Goal: Information Seeking & Learning: Compare options

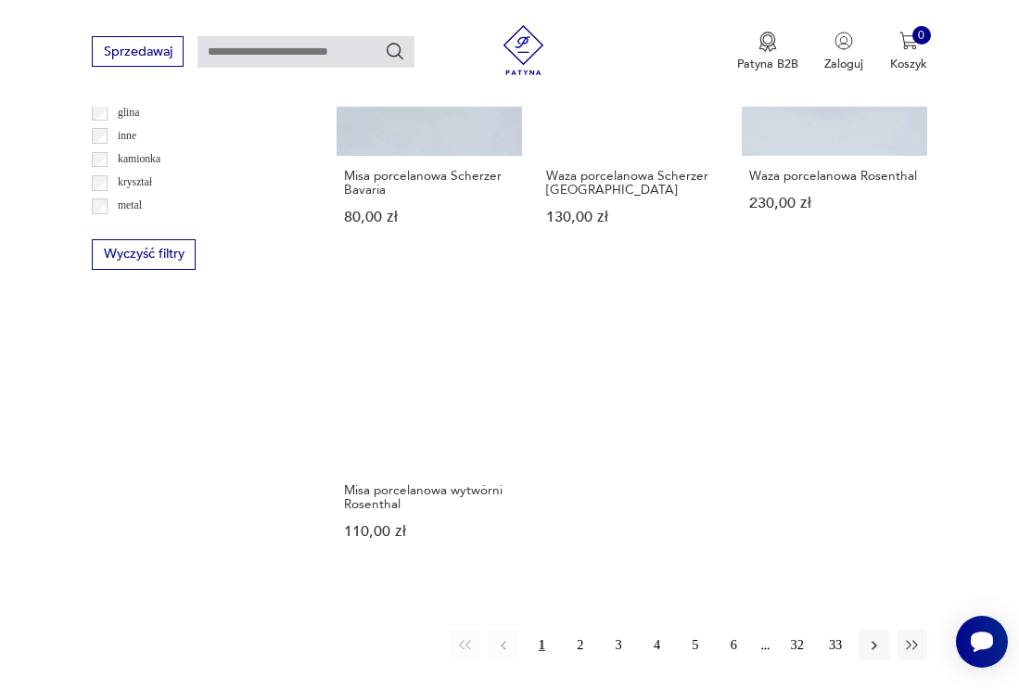
scroll to position [2101, 0]
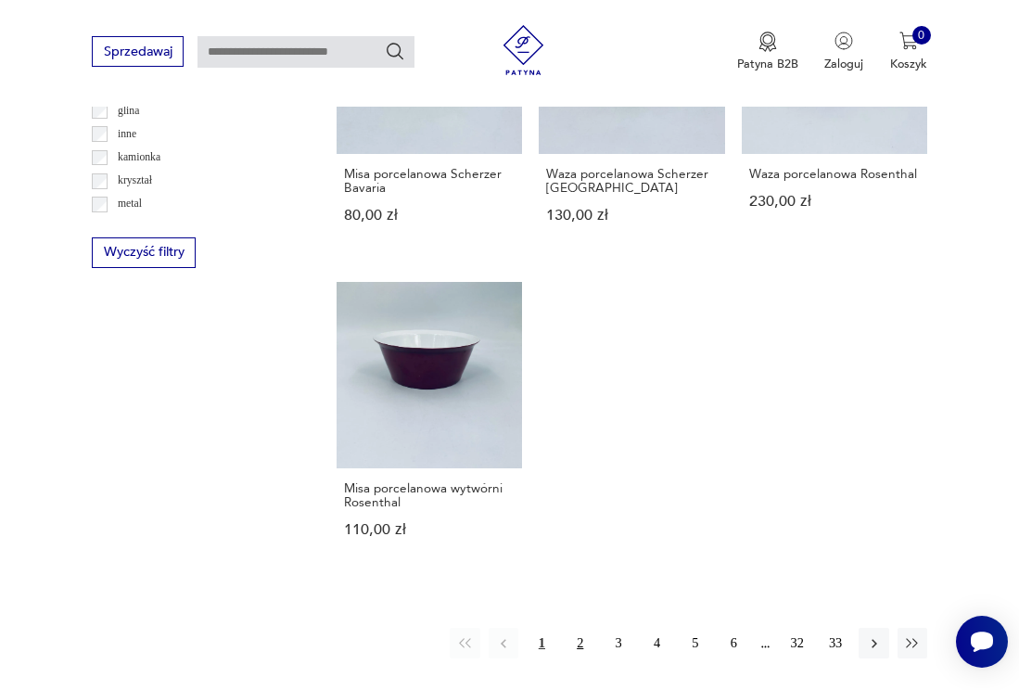
click at [581, 628] on button "2" at bounding box center [581, 643] width 30 height 30
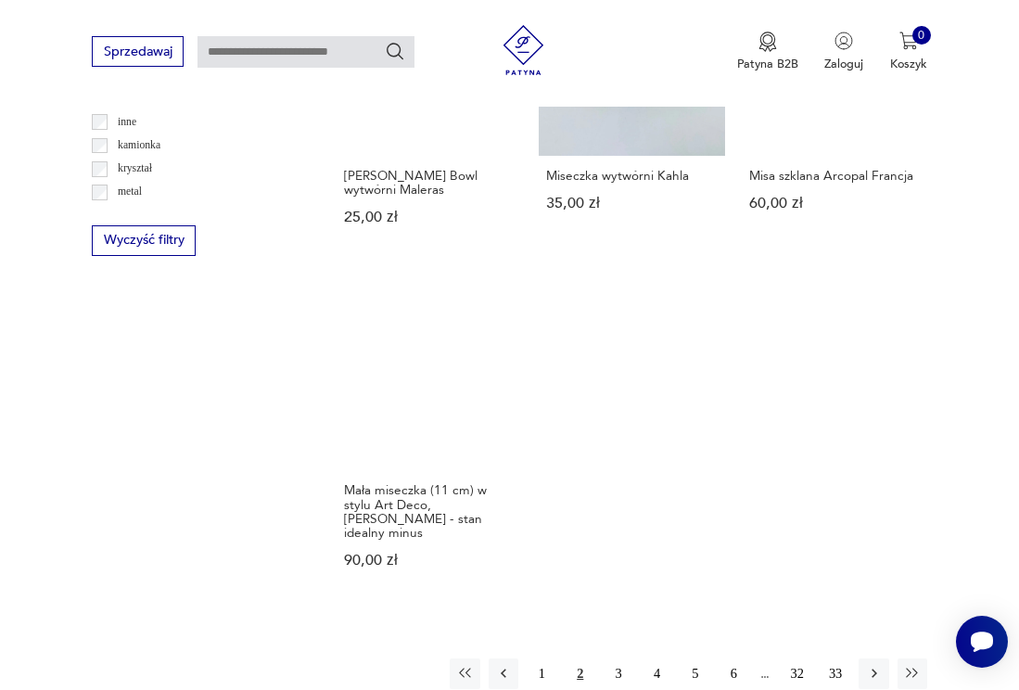
scroll to position [2268, 0]
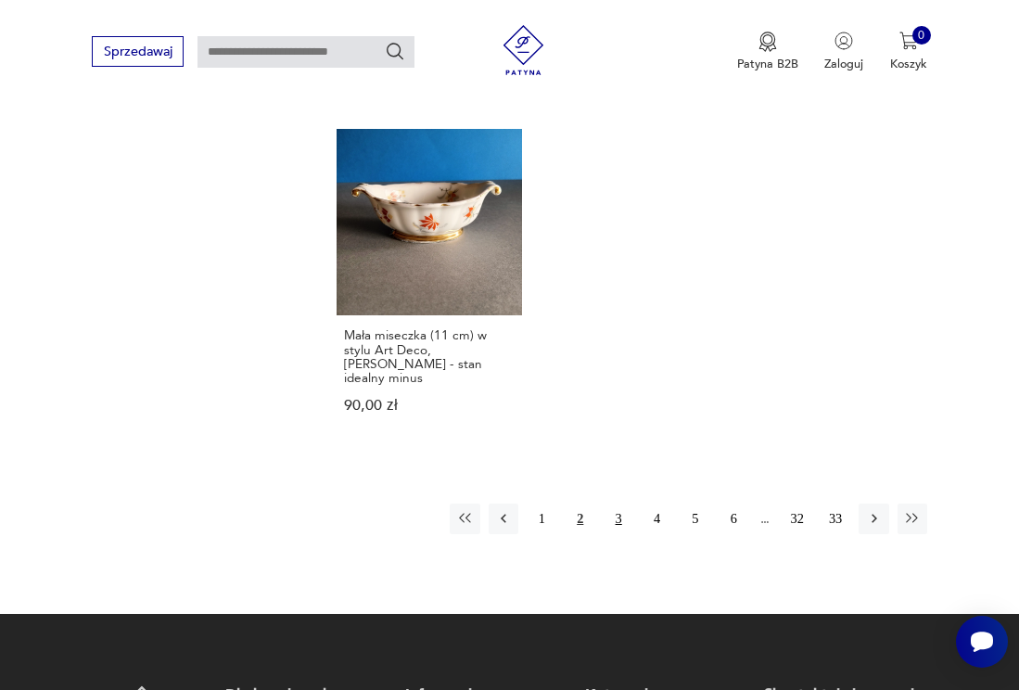
click at [625, 504] on button "3" at bounding box center [619, 519] width 30 height 30
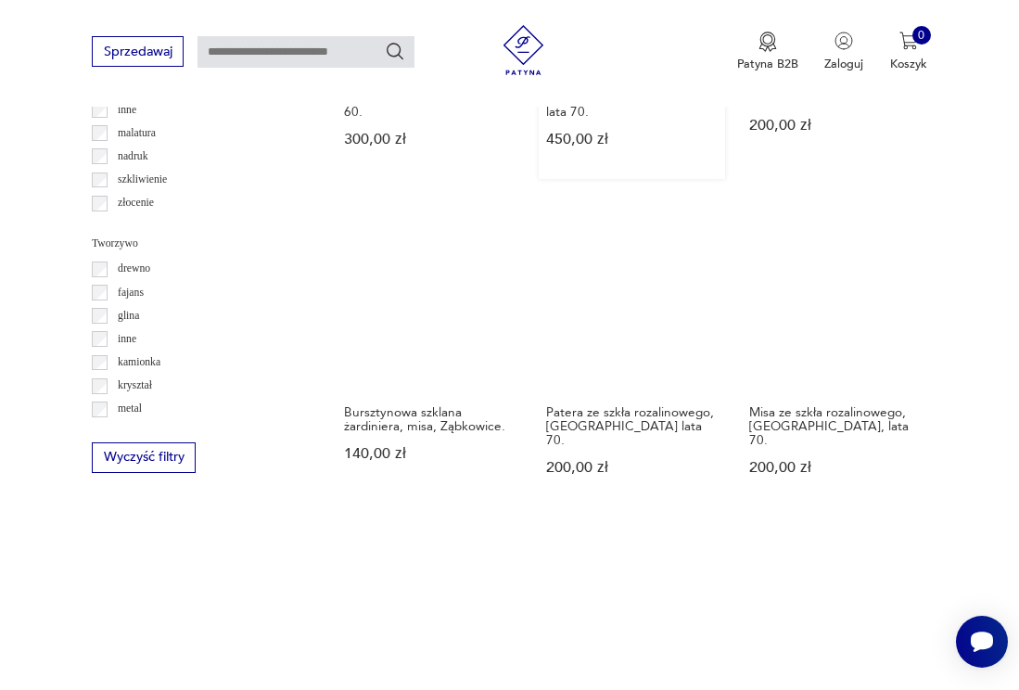
scroll to position [2210, 0]
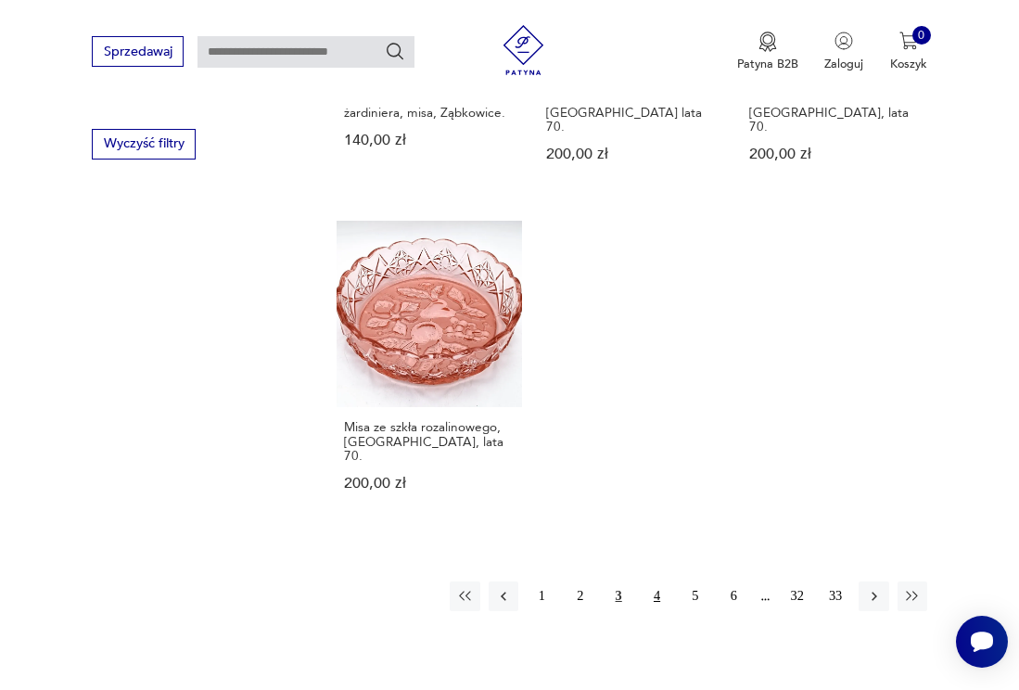
click at [660, 581] on button "4" at bounding box center [657, 596] width 30 height 30
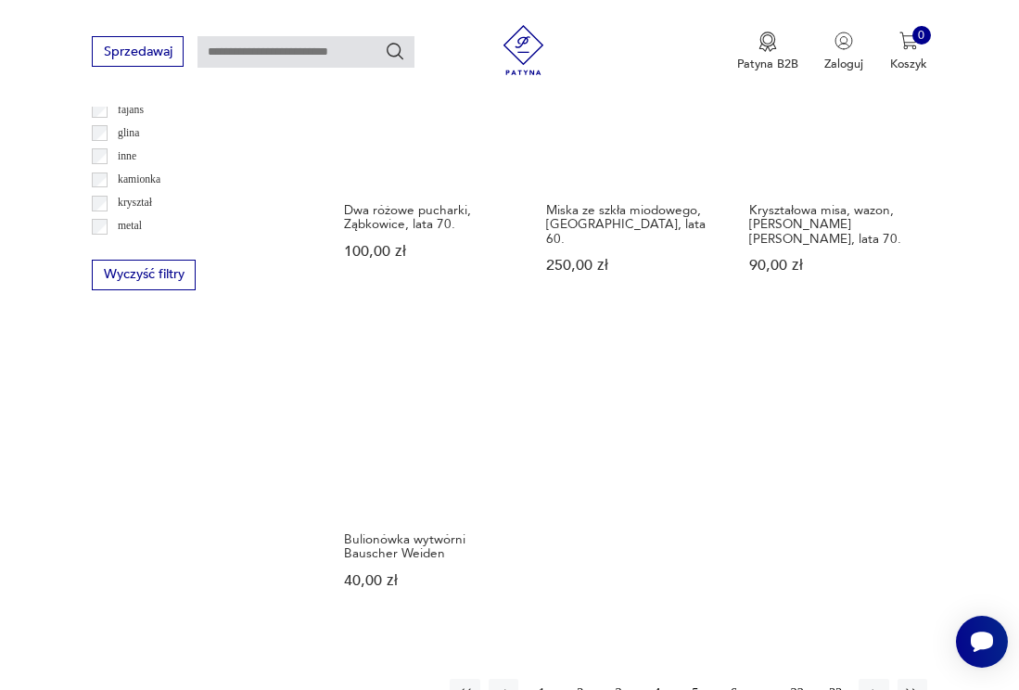
scroll to position [2291, 0]
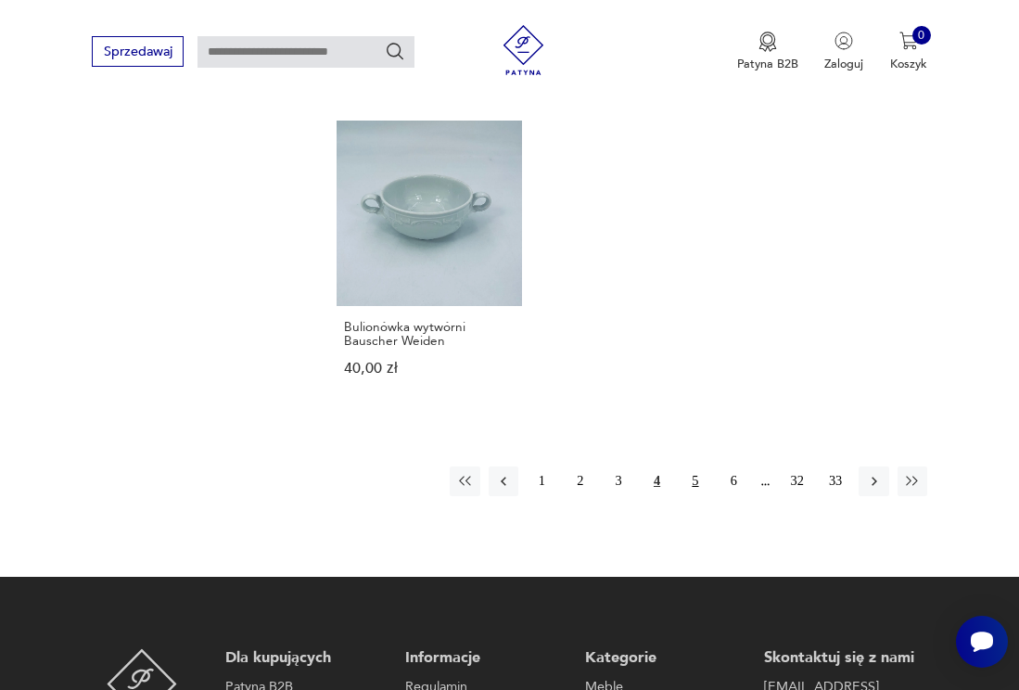
click at [695, 466] on button "5" at bounding box center [696, 481] width 30 height 30
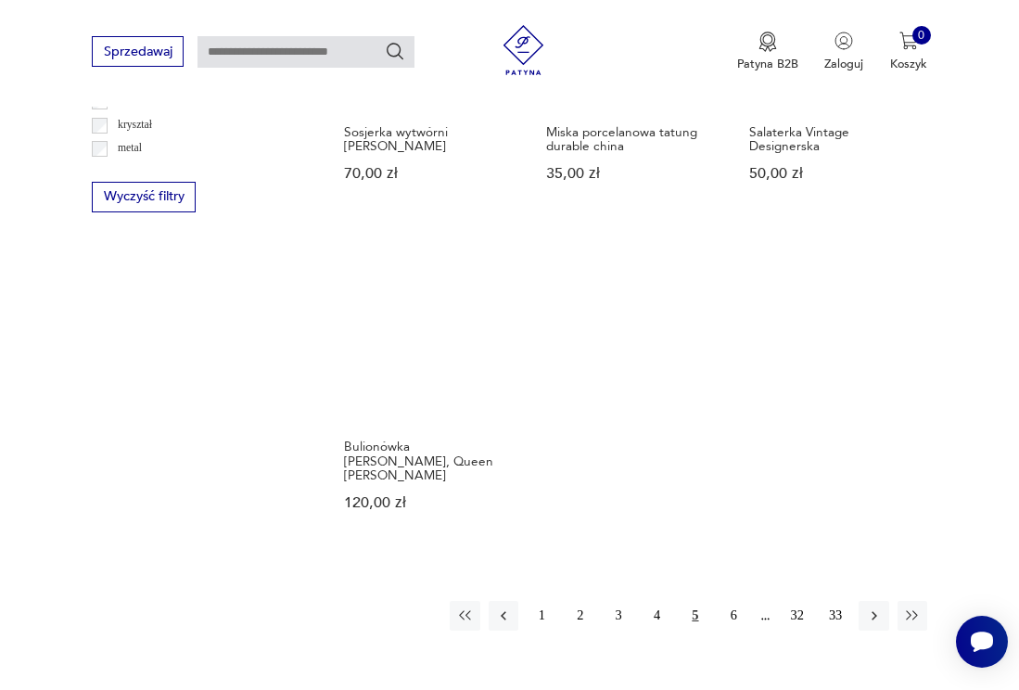
scroll to position [2168, 0]
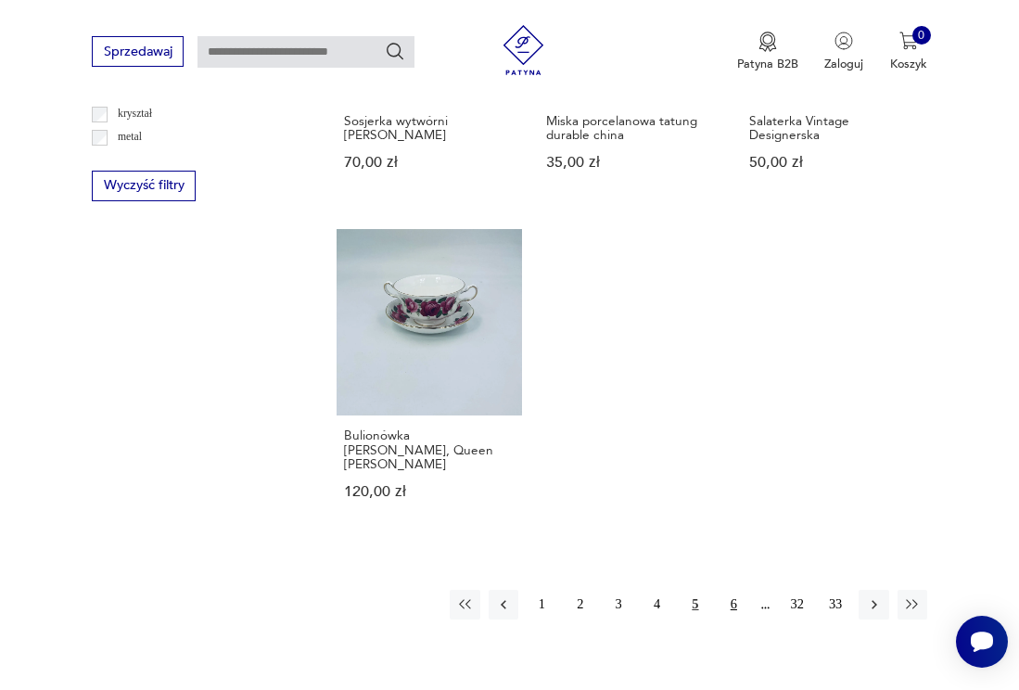
click at [735, 590] on button "6" at bounding box center [734, 605] width 30 height 30
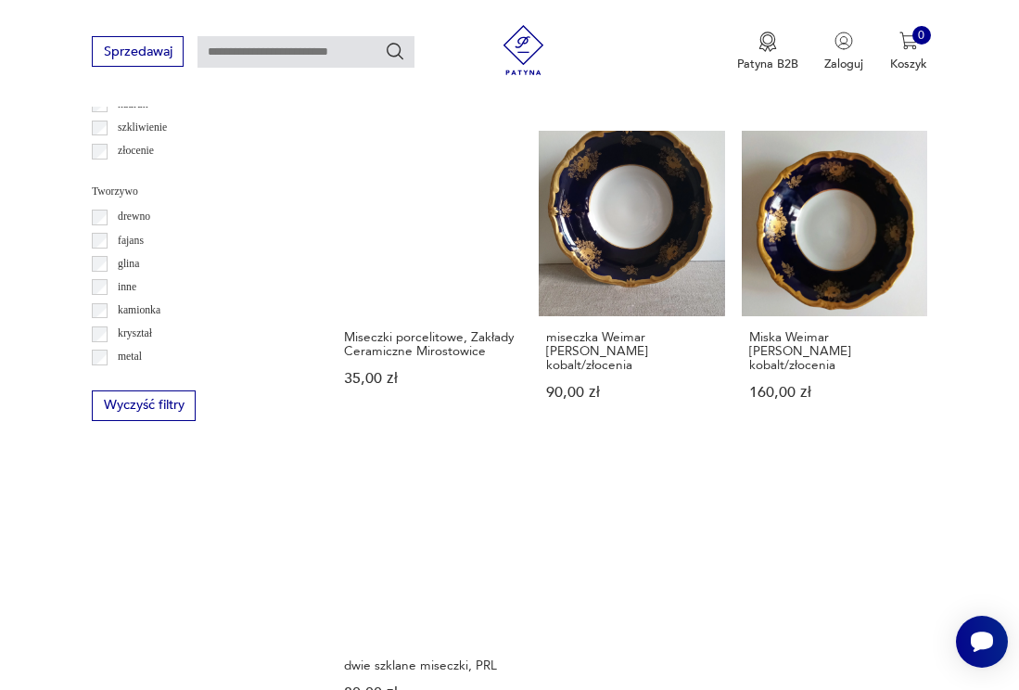
scroll to position [2215, 0]
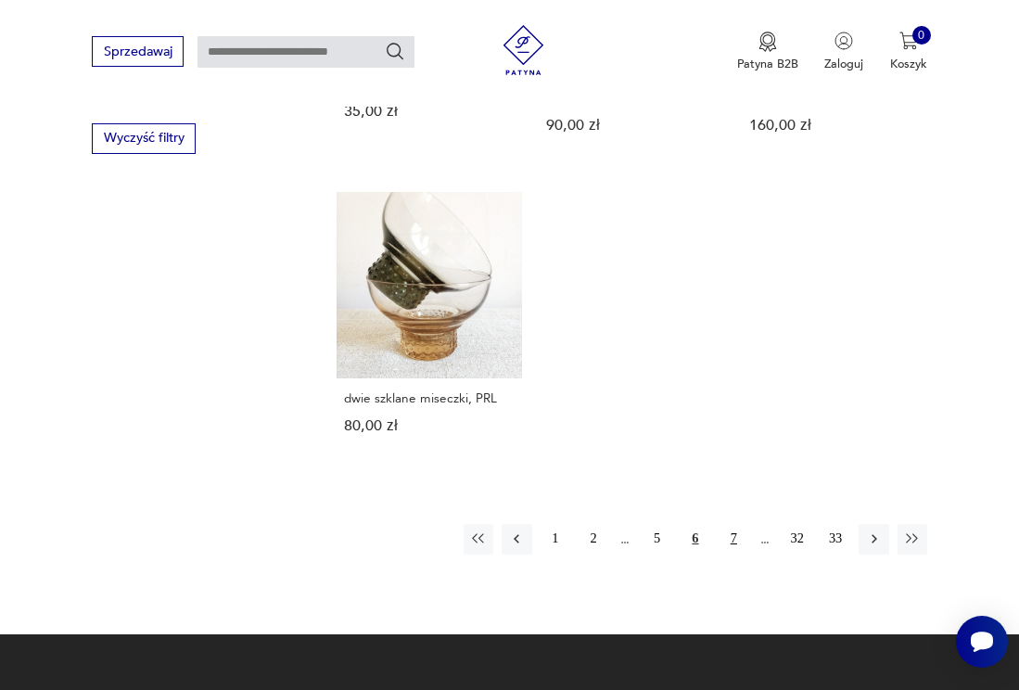
click at [734, 524] on button "7" at bounding box center [734, 539] width 30 height 30
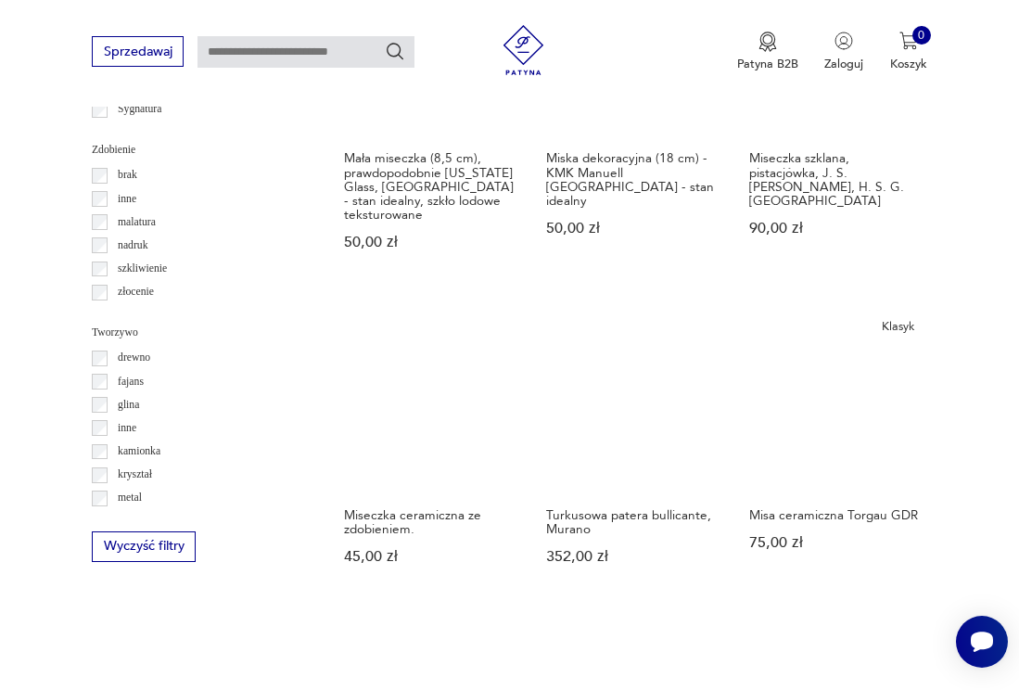
scroll to position [2195, 0]
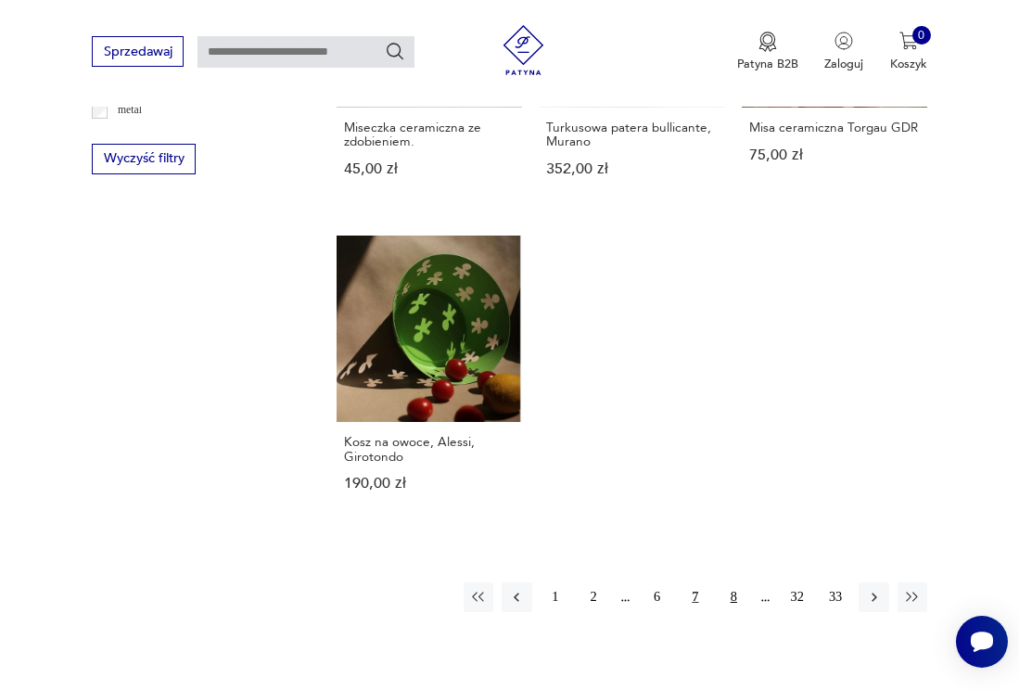
click at [734, 582] on button "8" at bounding box center [734, 597] width 30 height 30
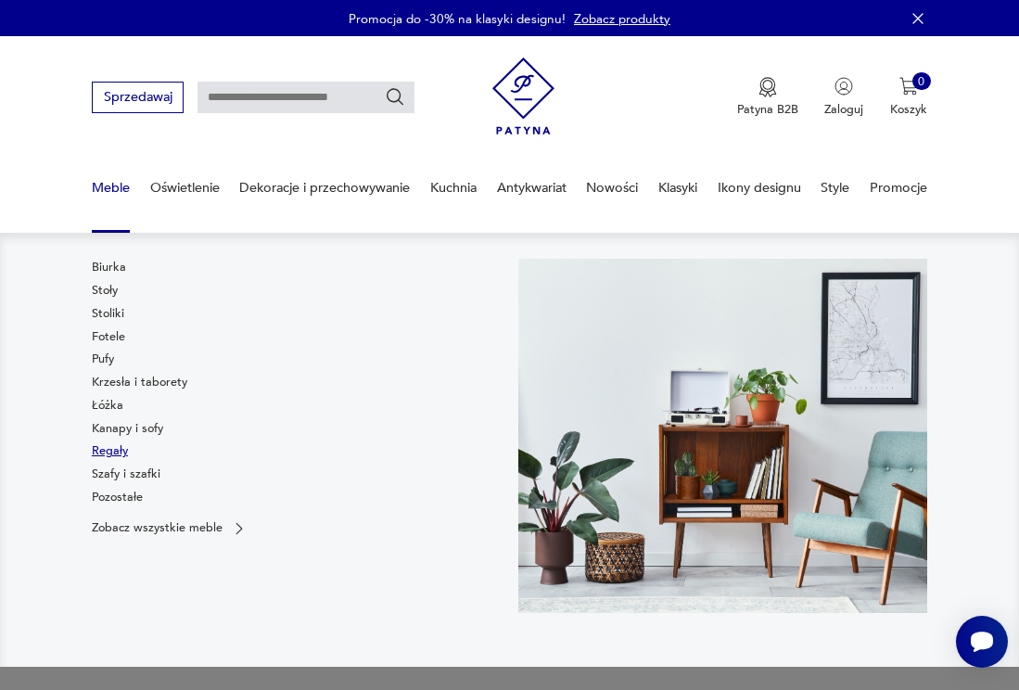
click at [120, 453] on link "Regały" at bounding box center [110, 450] width 36 height 17
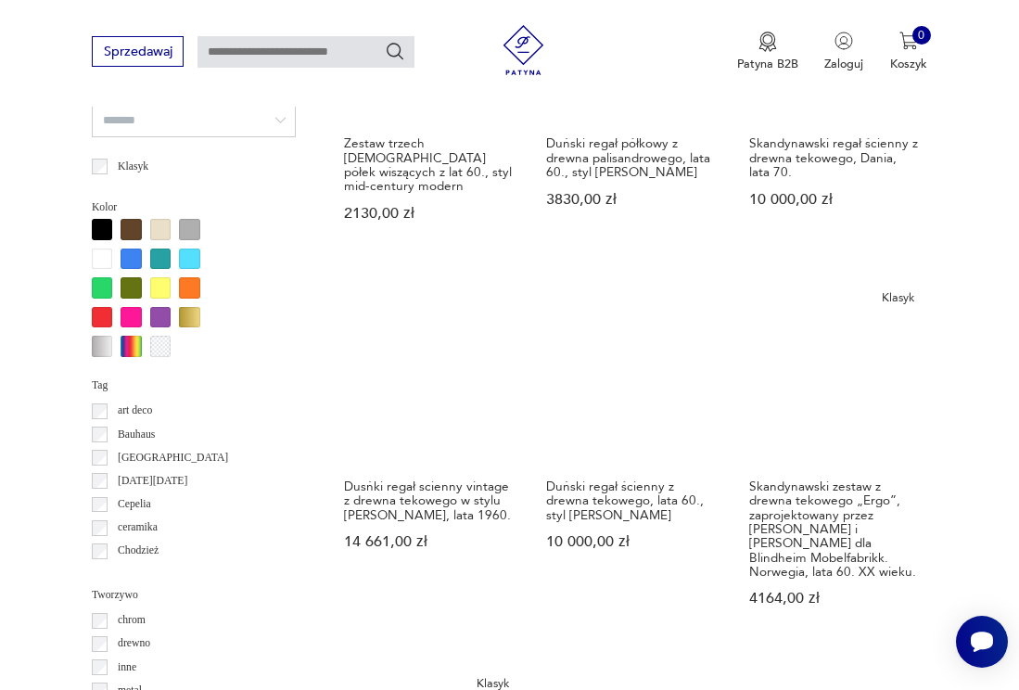
scroll to position [1535, 0]
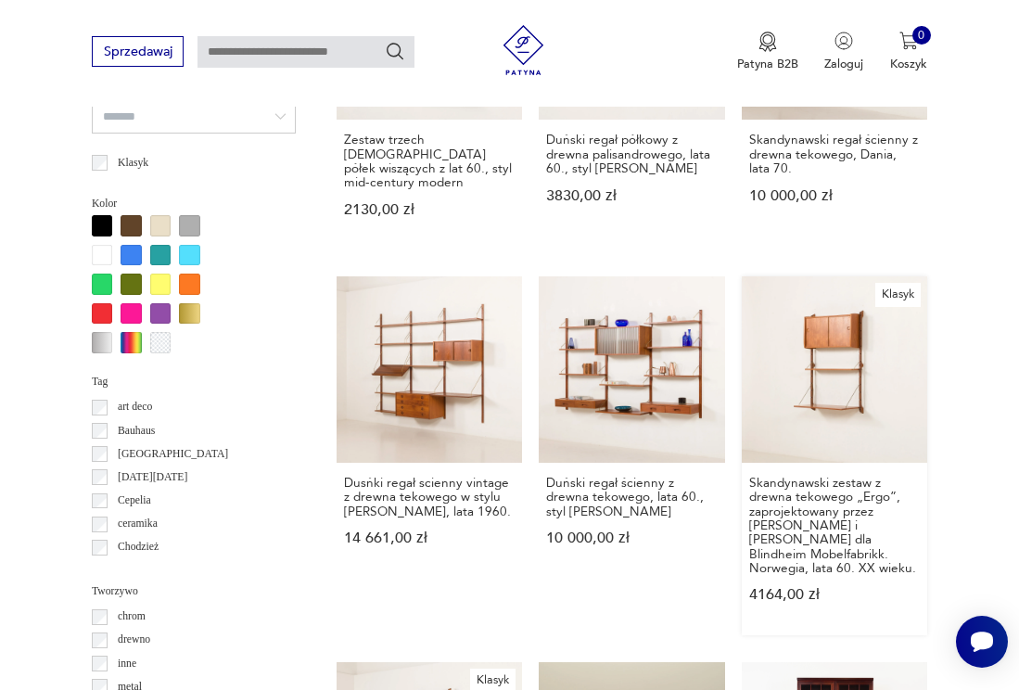
click at [863, 365] on link "Klasyk Skandynawski zestaw z drewna tekowego „Ergo”, zaprojektowany przez [PERS…" at bounding box center [835, 455] width 186 height 359
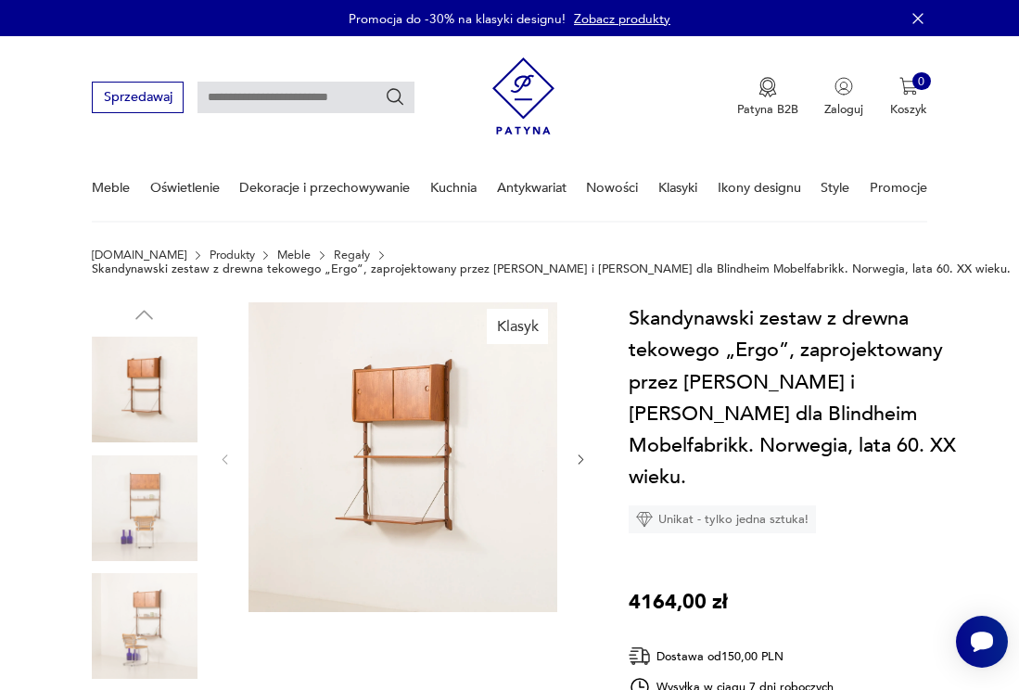
click at [424, 425] on img at bounding box center [404, 457] width 310 height 310
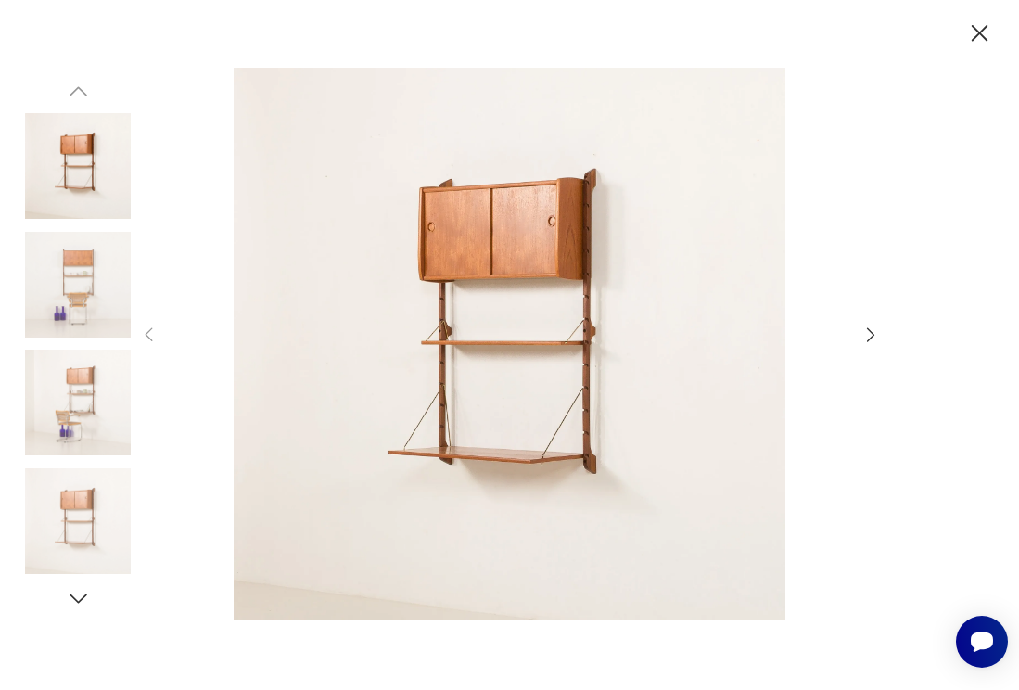
click at [866, 329] on icon "button" at bounding box center [870, 335] width 20 height 20
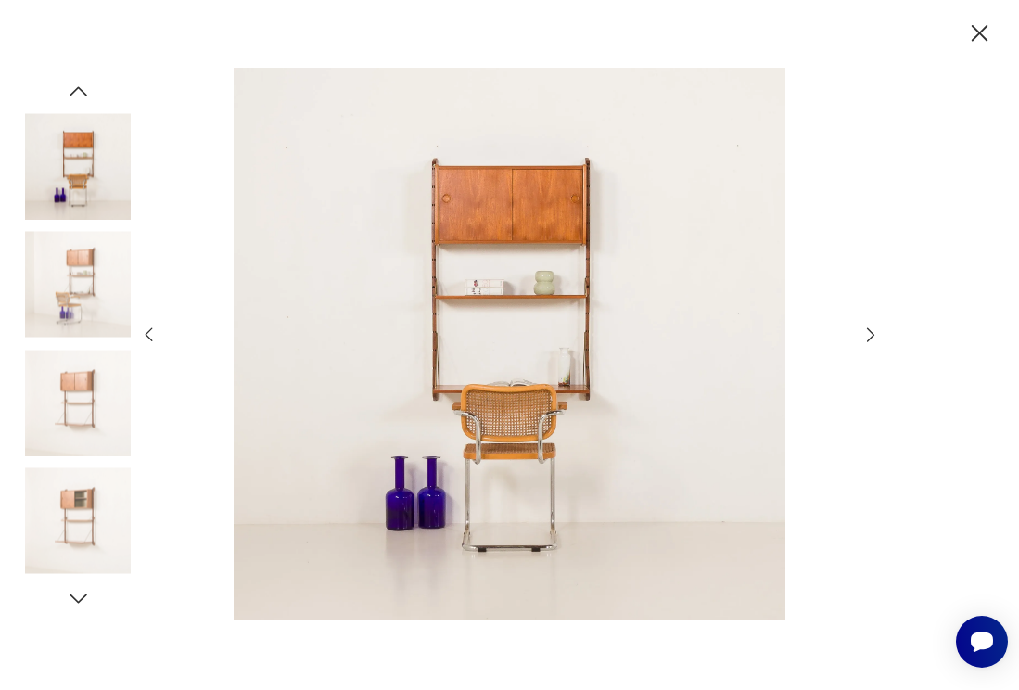
click at [866, 329] on icon "button" at bounding box center [870, 335] width 20 height 20
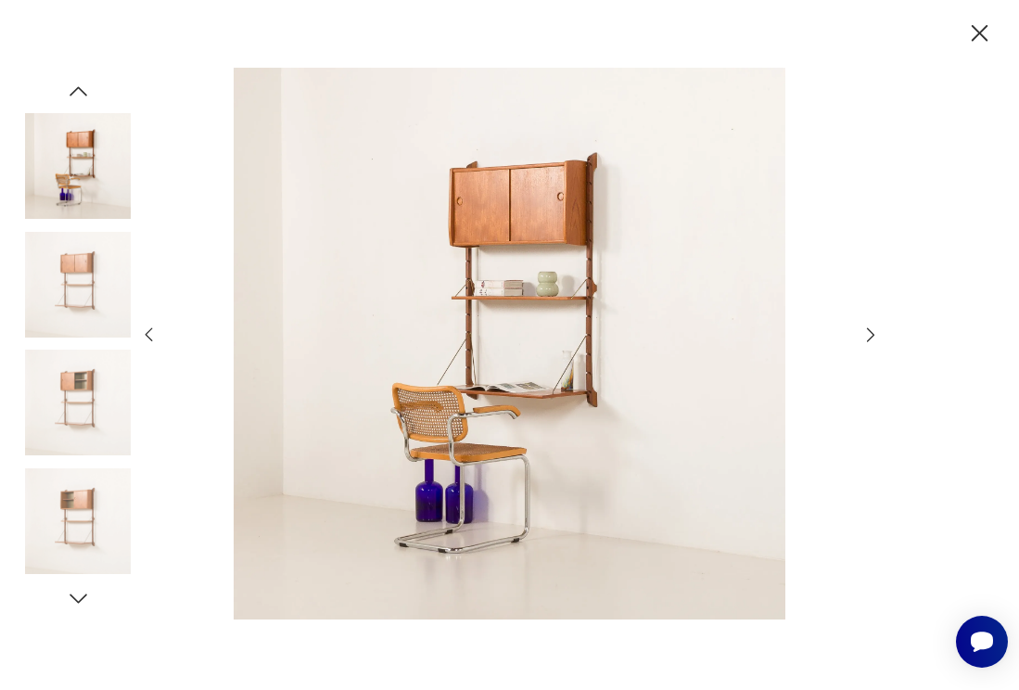
click at [866, 329] on icon "button" at bounding box center [870, 335] width 20 height 20
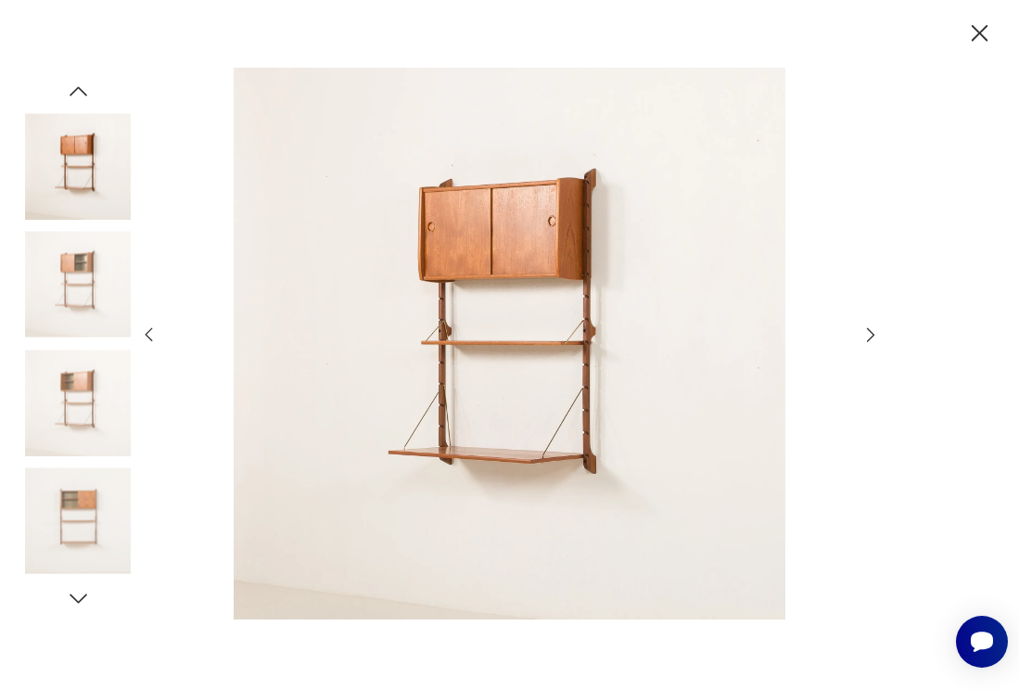
click at [866, 329] on icon "button" at bounding box center [870, 335] width 20 height 20
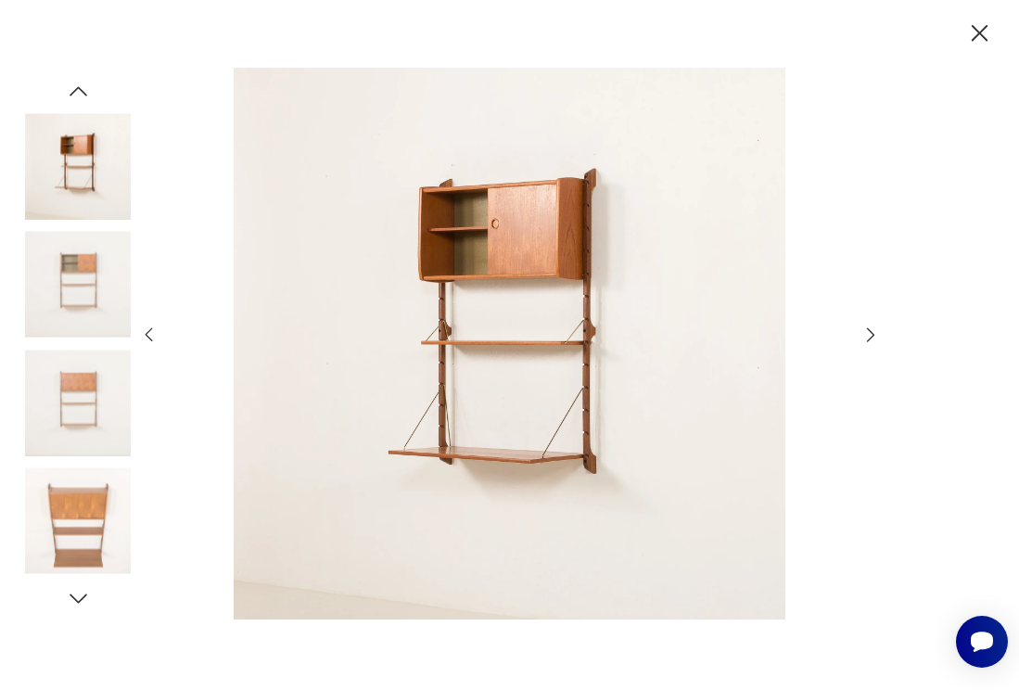
click at [866, 329] on icon "button" at bounding box center [870, 335] width 20 height 20
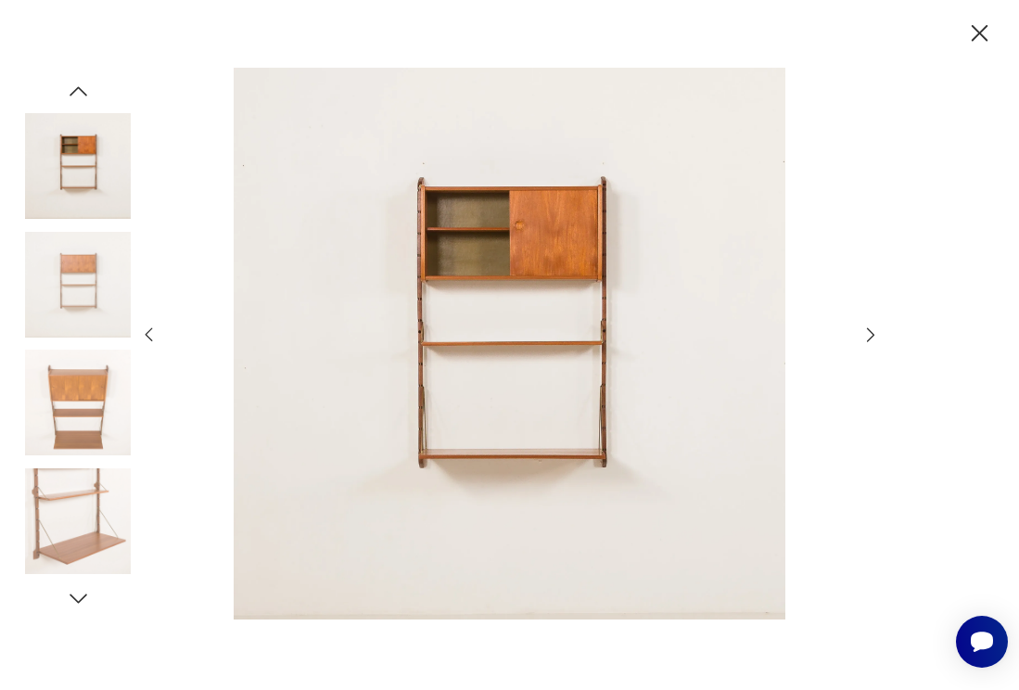
click at [866, 329] on icon "button" at bounding box center [870, 335] width 20 height 20
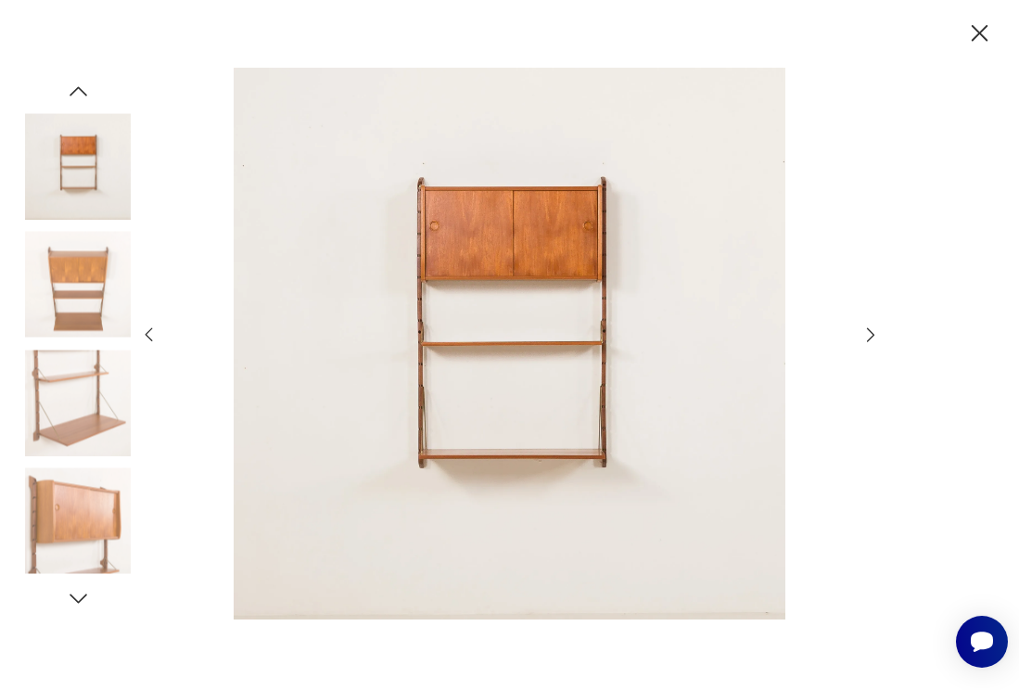
click at [866, 329] on icon "button" at bounding box center [870, 335] width 20 height 20
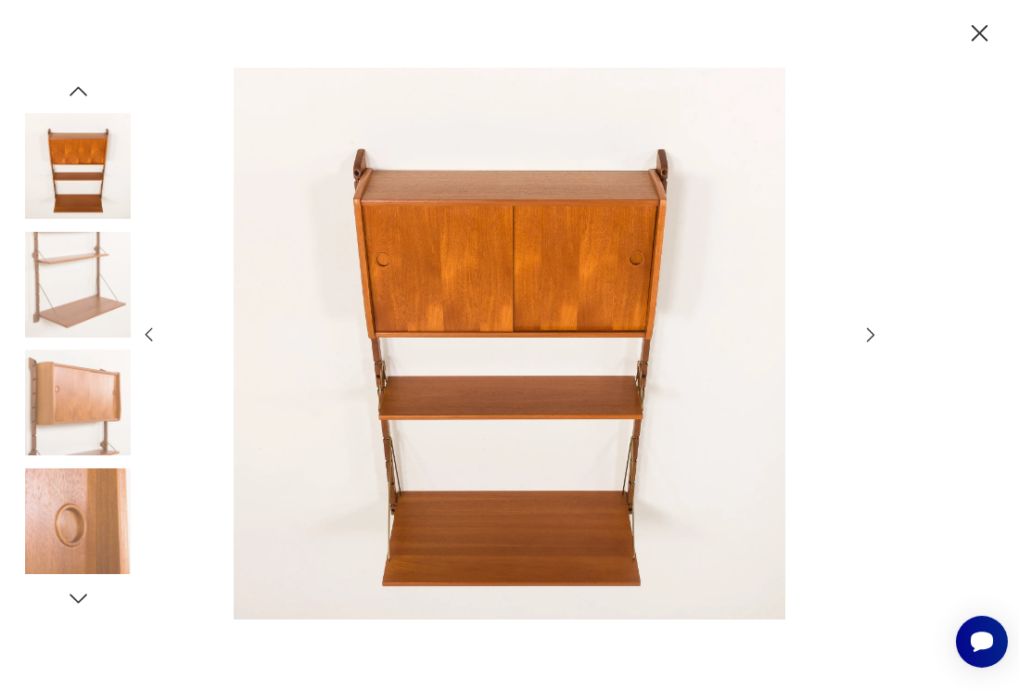
click at [866, 329] on icon "button" at bounding box center [870, 335] width 20 height 20
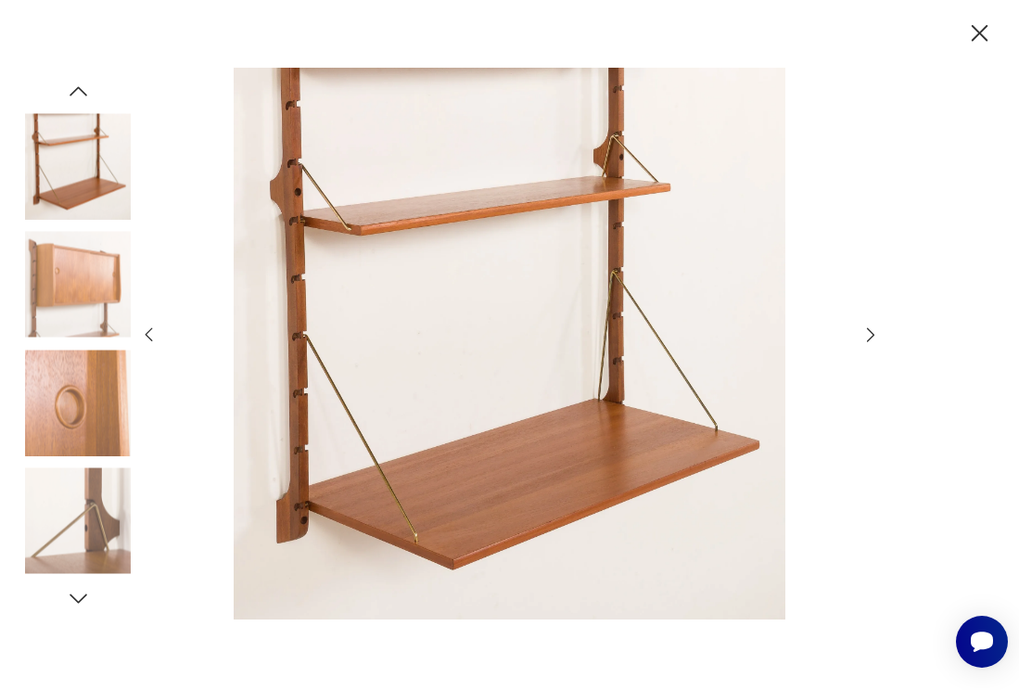
click at [866, 329] on icon "button" at bounding box center [870, 335] width 20 height 20
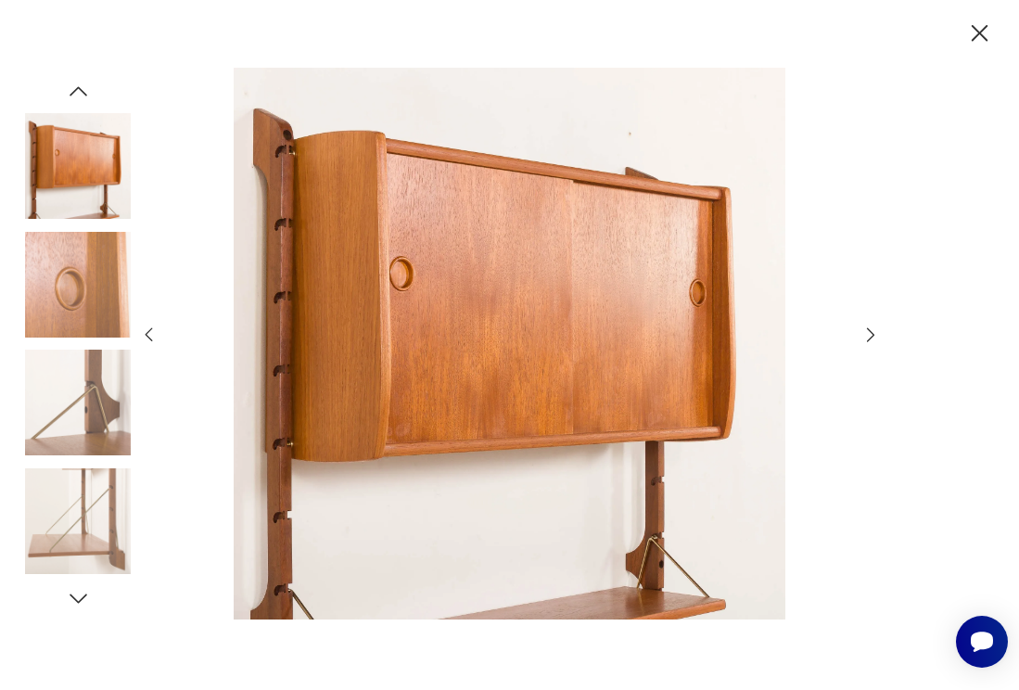
click at [866, 329] on icon "button" at bounding box center [870, 335] width 20 height 20
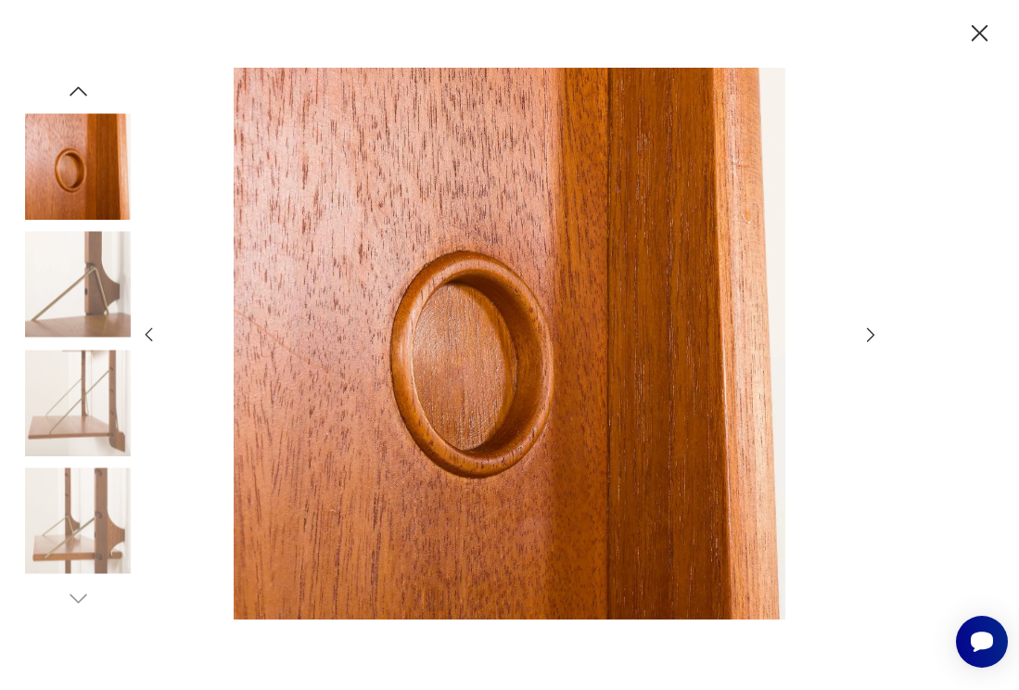
click at [983, 39] on icon "button" at bounding box center [980, 34] width 30 height 30
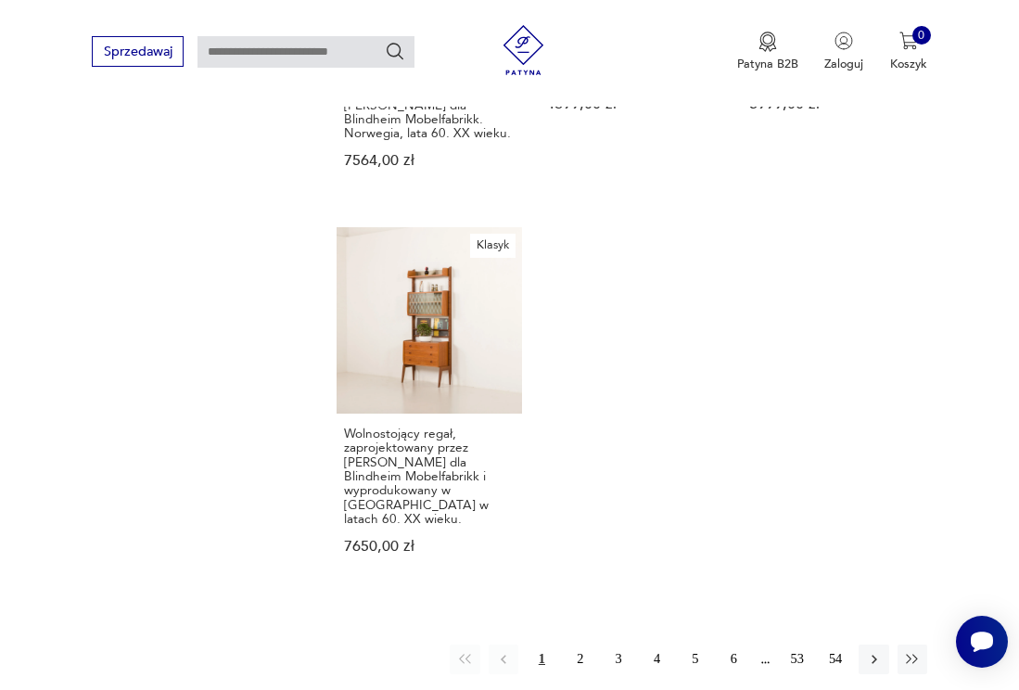
scroll to position [2359, 0]
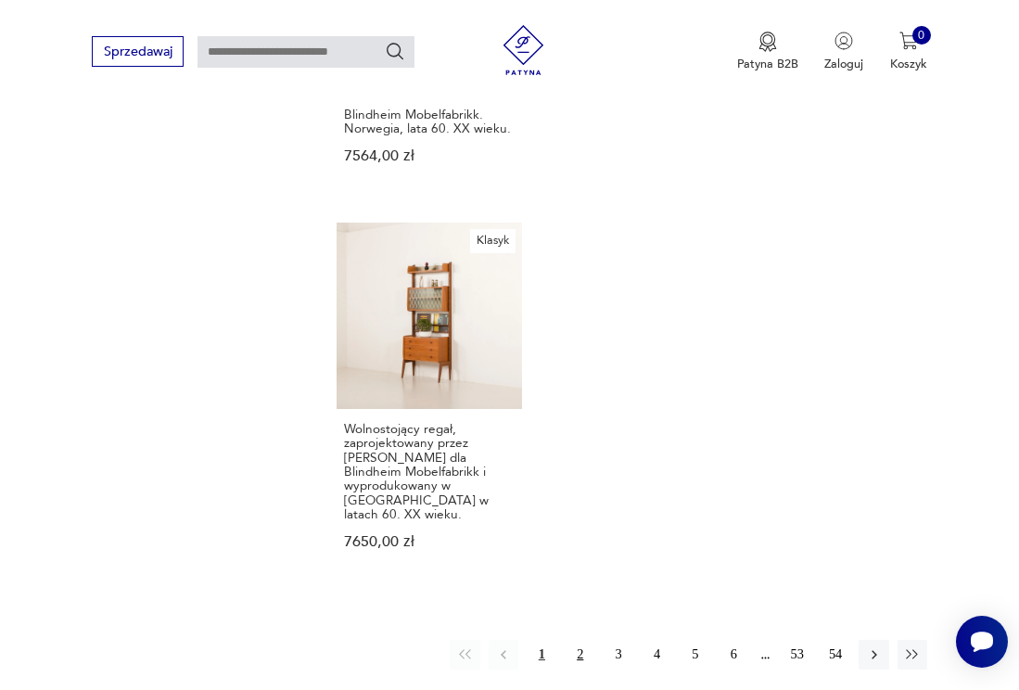
click at [580, 640] on button "2" at bounding box center [581, 655] width 30 height 30
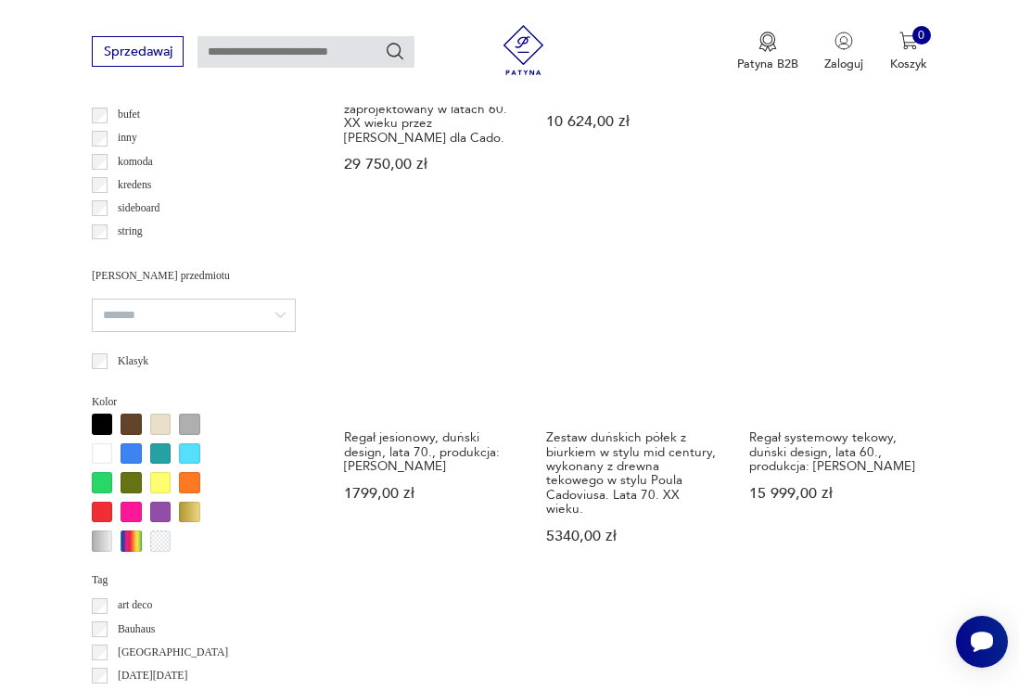
scroll to position [1338, 0]
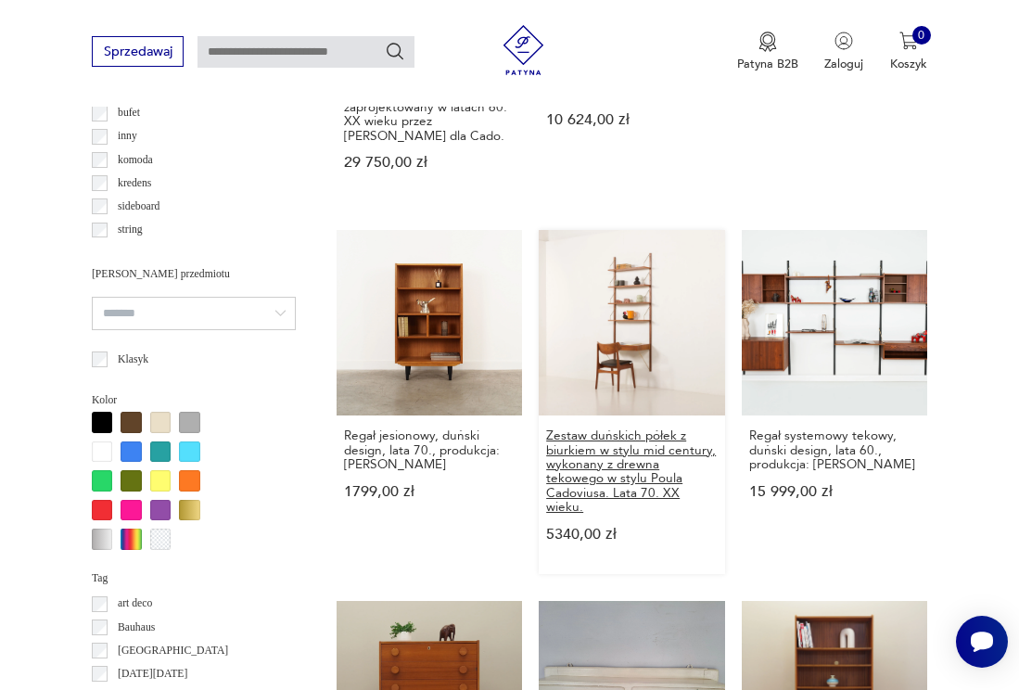
click at [639, 442] on h3 "Zestaw duńskich półek z biurkiem w stylu mid century, wykonany z drewna tekoweg…" at bounding box center [631, 470] width 171 height 85
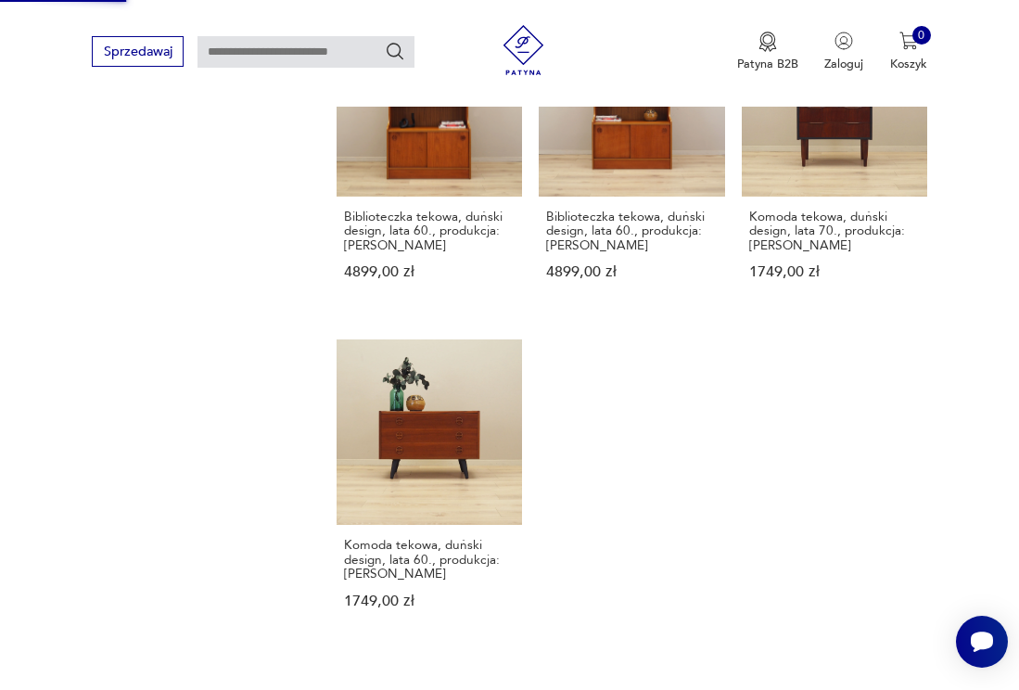
scroll to position [2289, 0]
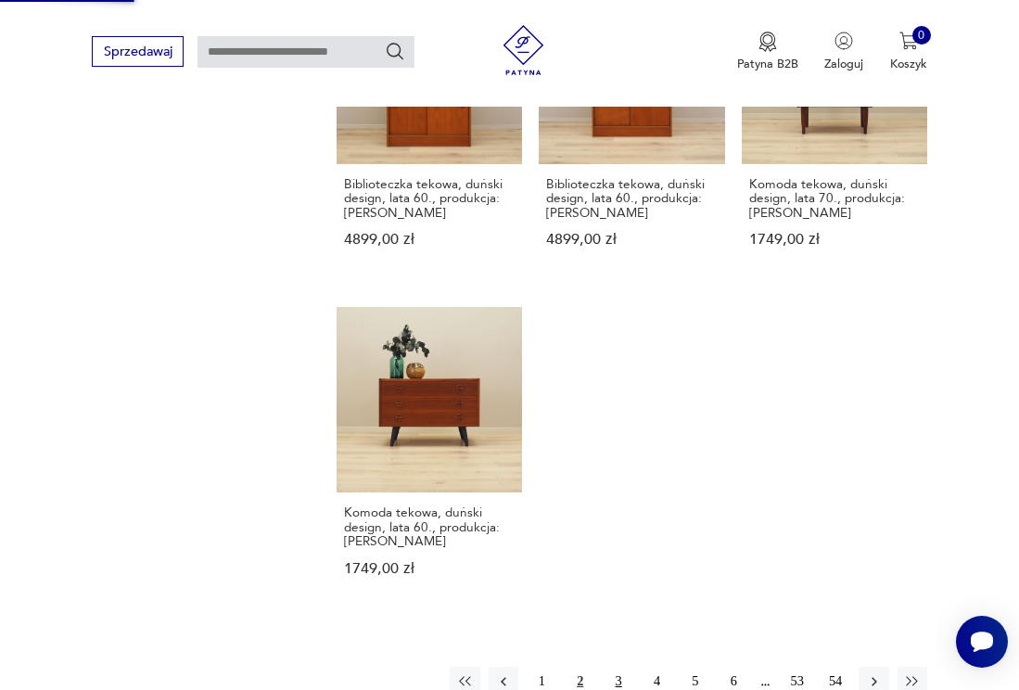
click at [618, 669] on button "3" at bounding box center [619, 682] width 30 height 30
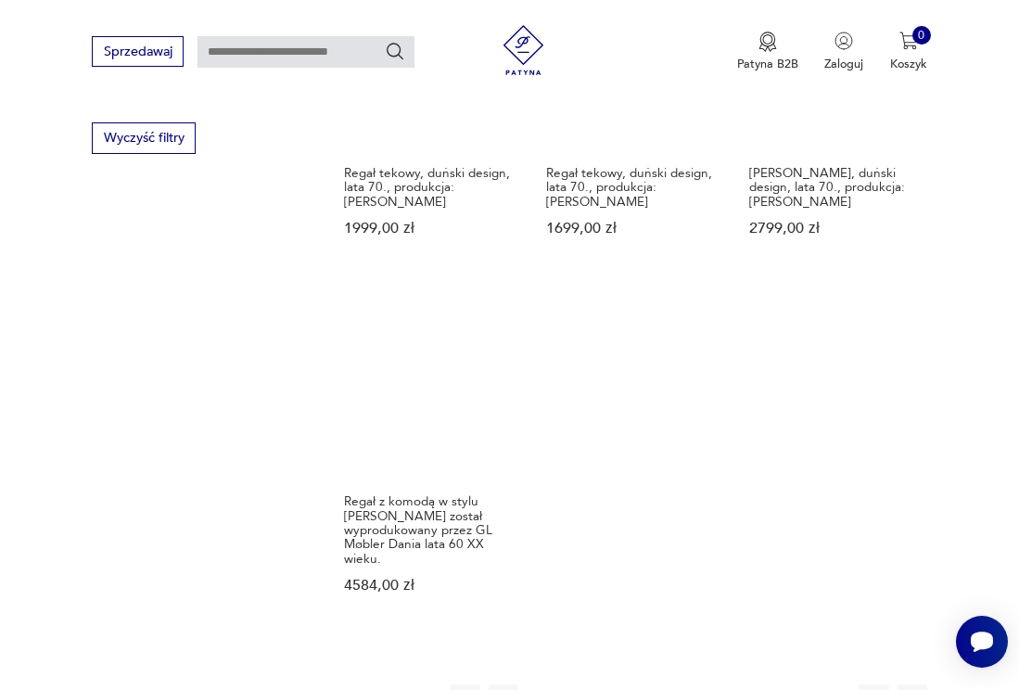
scroll to position [2407, 0]
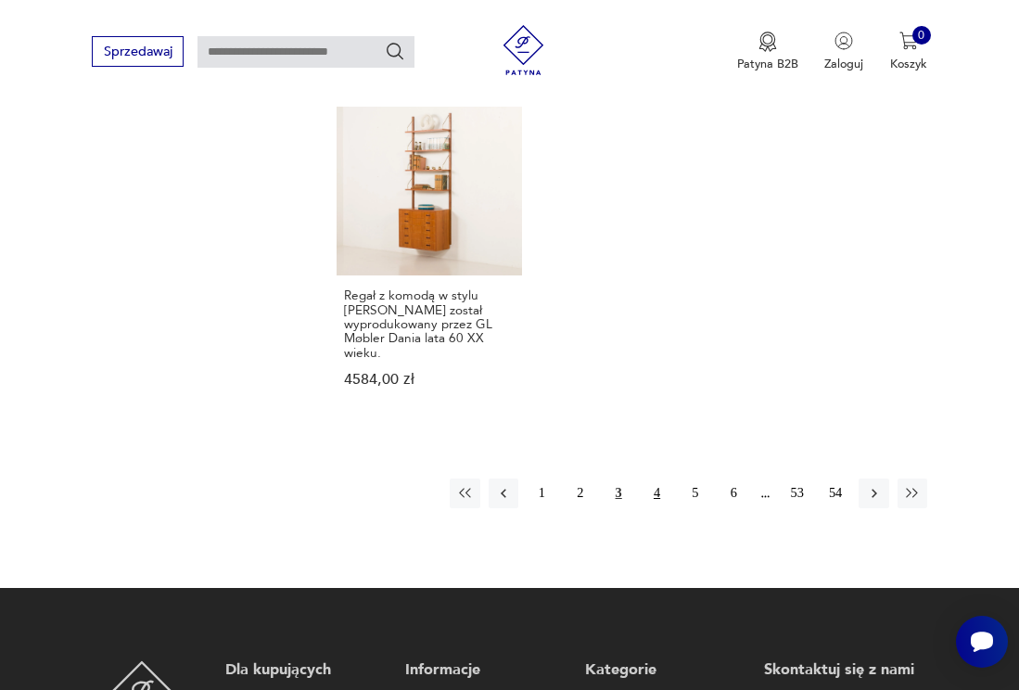
click at [655, 478] on button "4" at bounding box center [657, 493] width 30 height 30
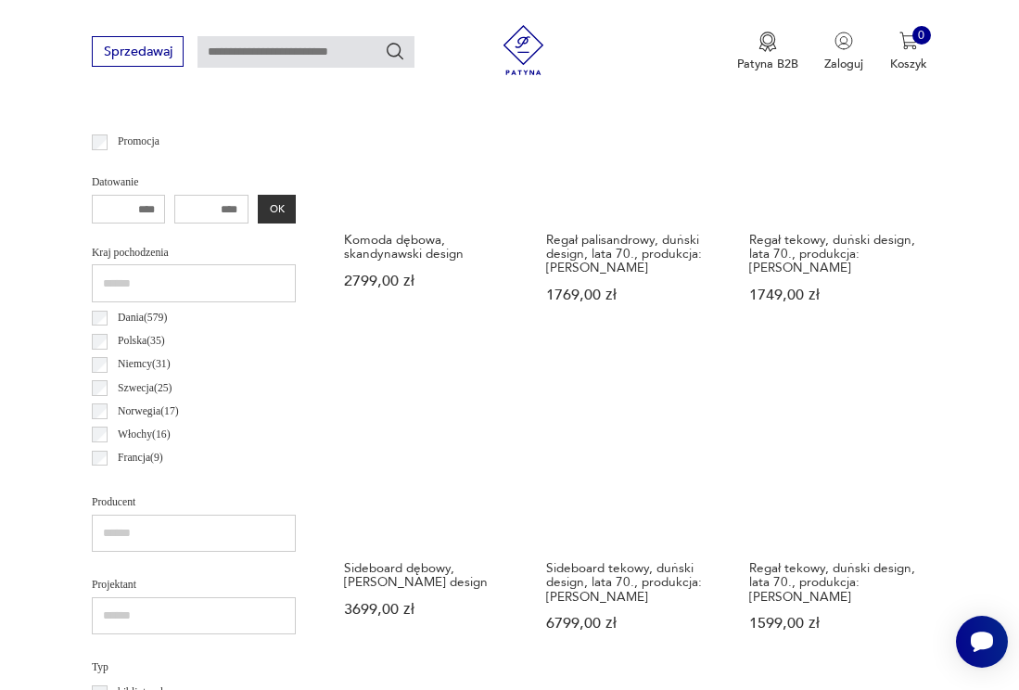
scroll to position [743, 0]
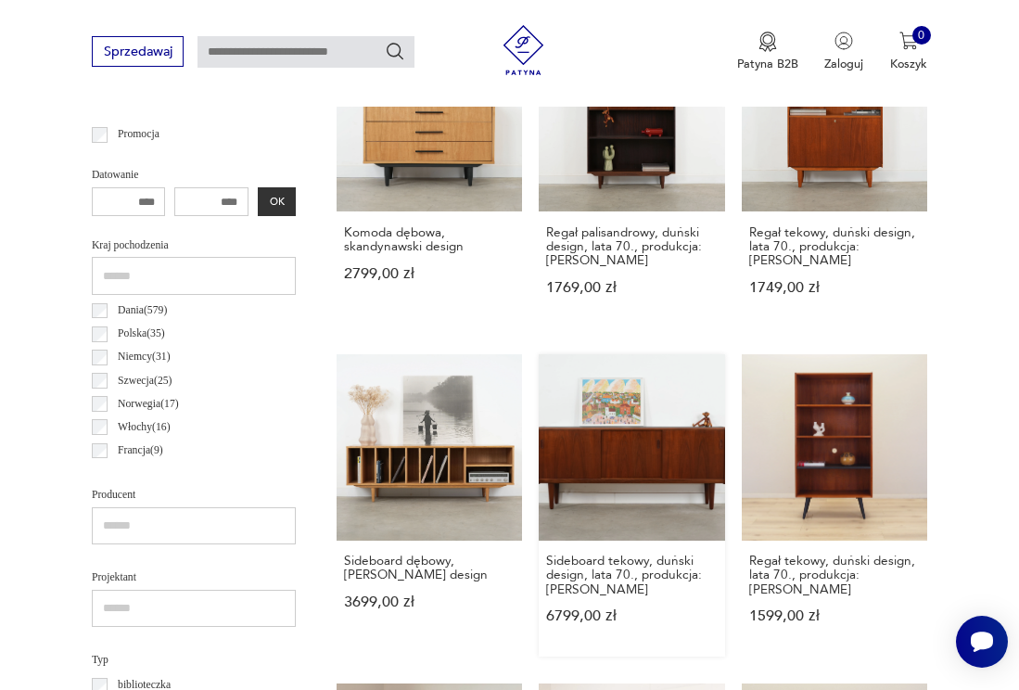
click at [671, 446] on link "Sideboard tekowy, duński design, lata 70., produkcja: [PERSON_NAME] 6799,00 zł" at bounding box center [632, 505] width 186 height 302
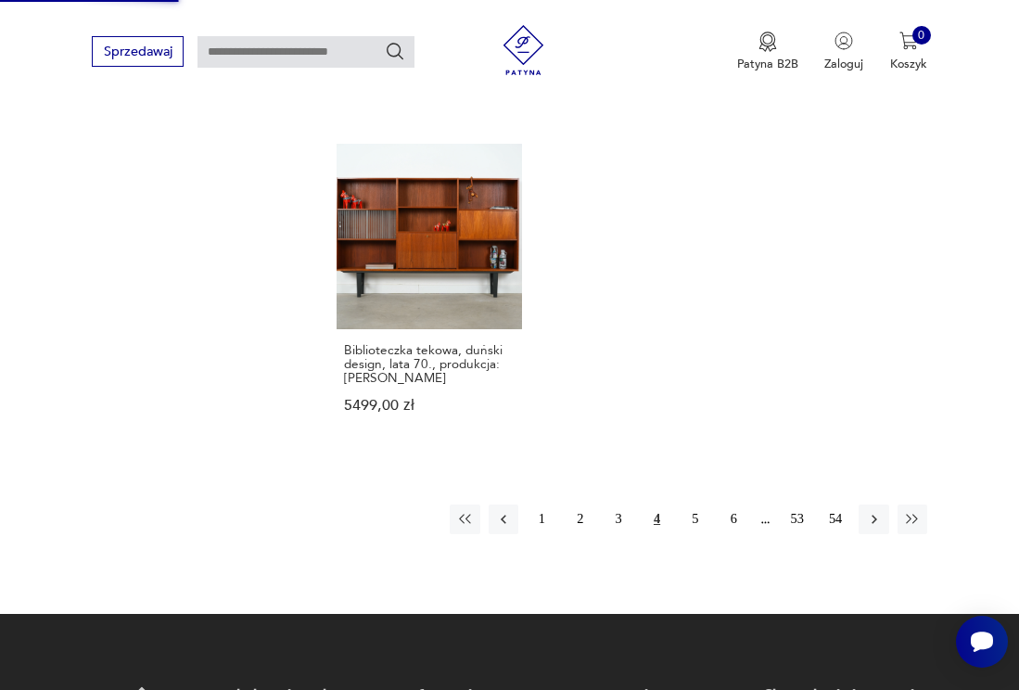
scroll to position [2327, 0]
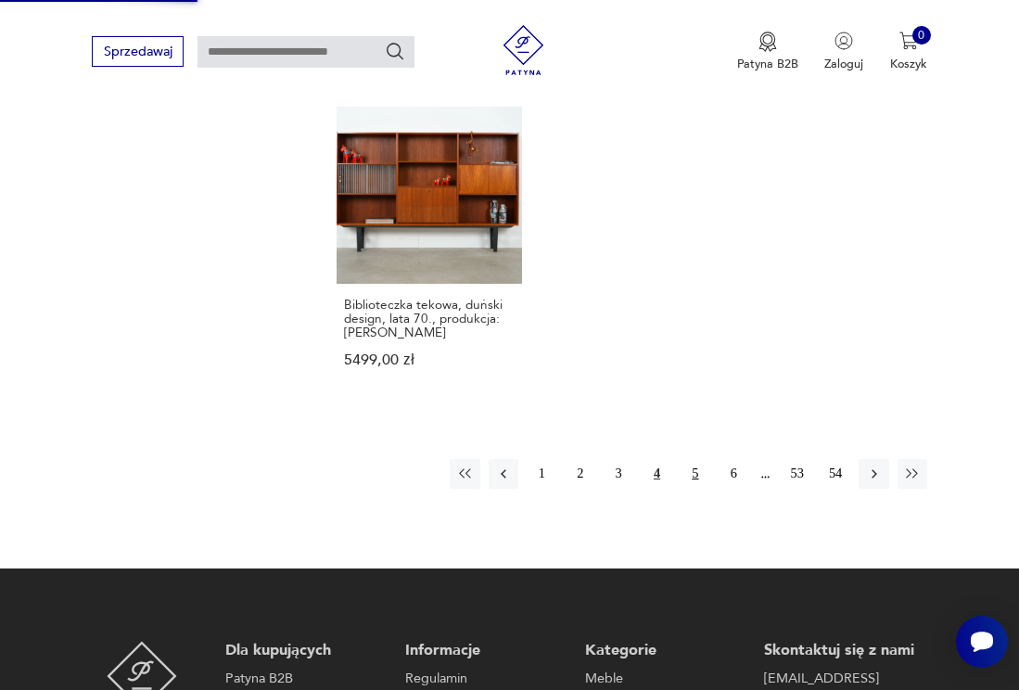
click at [697, 474] on button "5" at bounding box center [696, 474] width 30 height 30
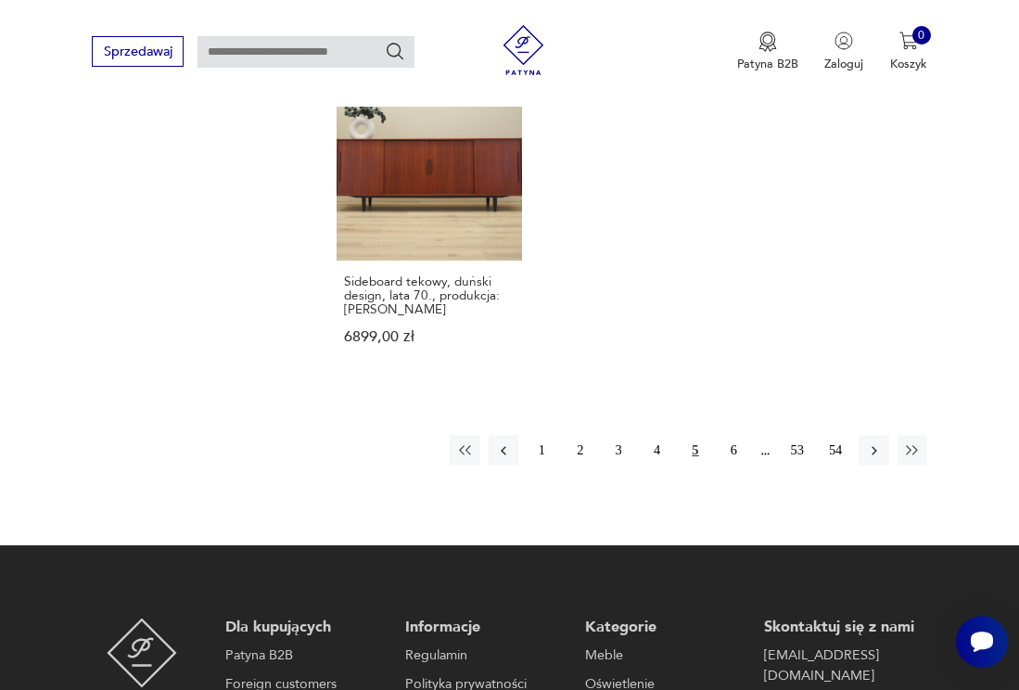
scroll to position [2398, 0]
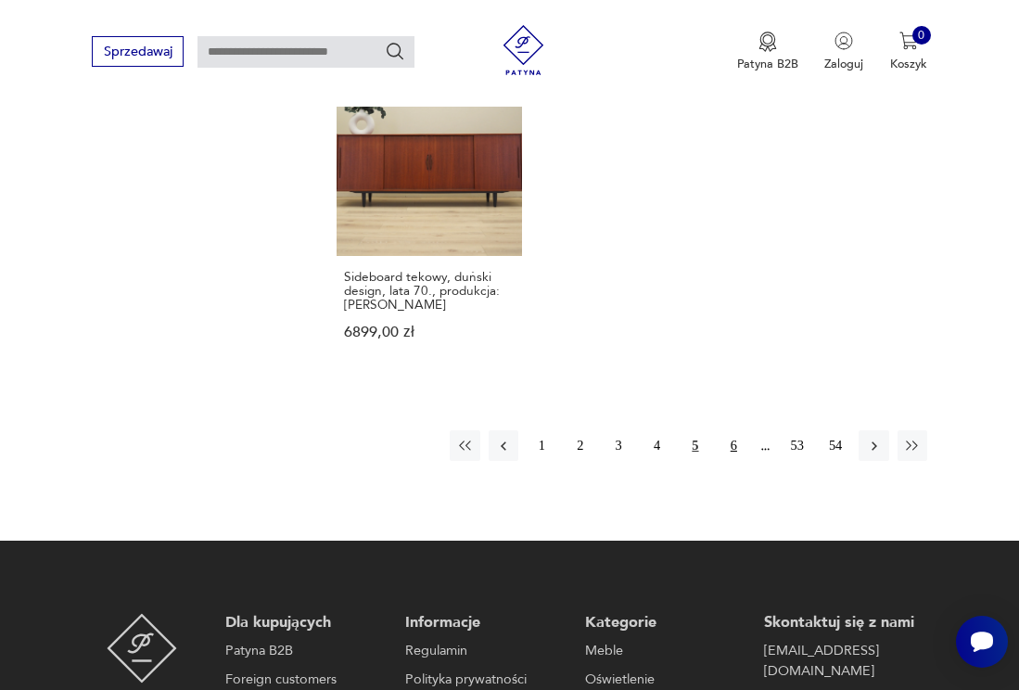
click at [736, 435] on button "6" at bounding box center [734, 445] width 30 height 30
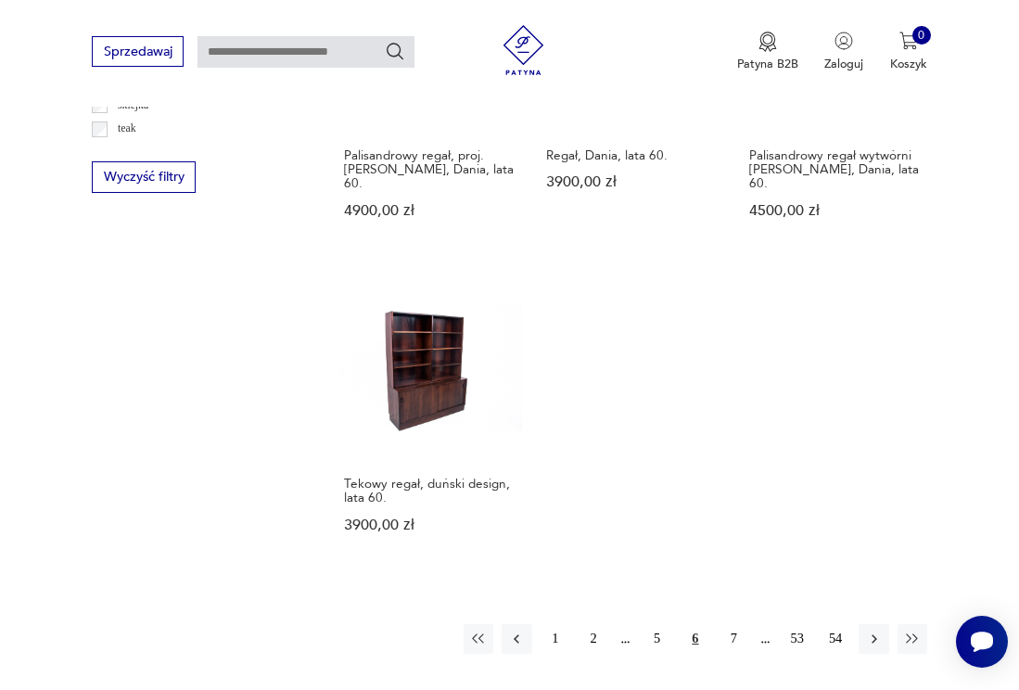
scroll to position [2189, 0]
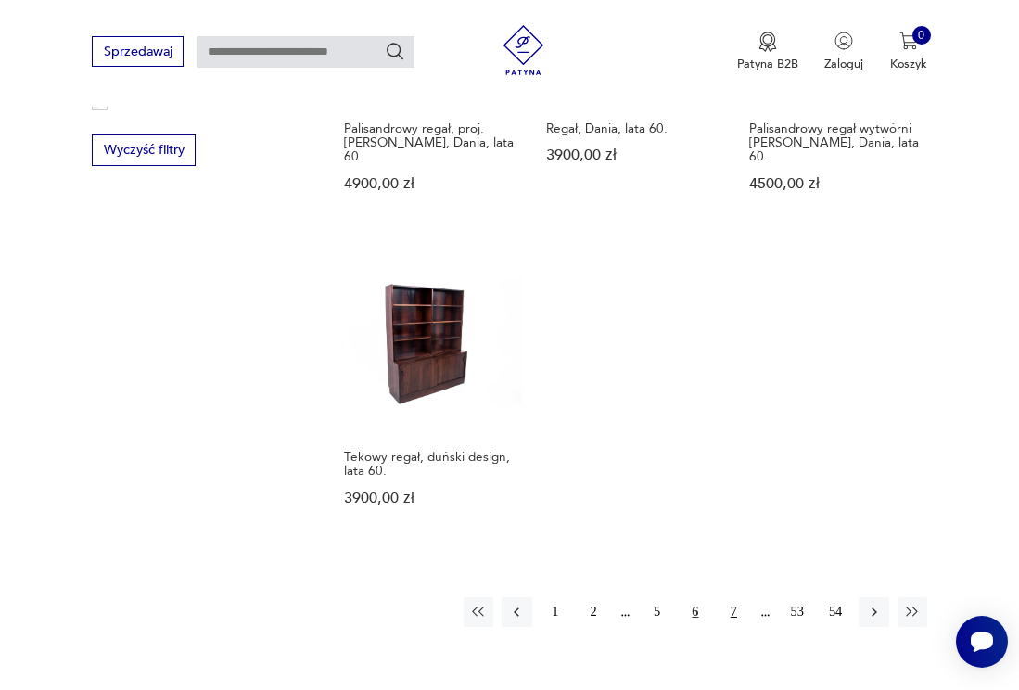
click at [735, 597] on button "7" at bounding box center [734, 612] width 30 height 30
